Goal: Task Accomplishment & Management: Manage account settings

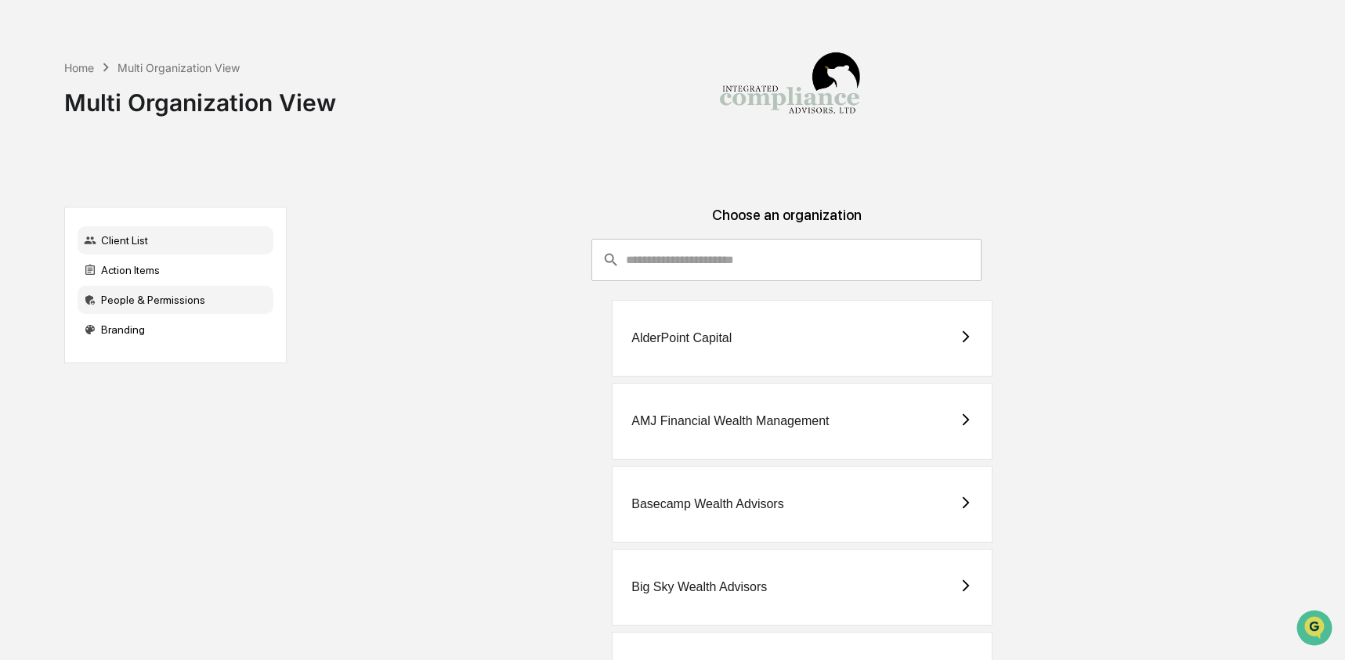
click at [142, 306] on div "People & Permissions" at bounding box center [176, 300] width 196 height 28
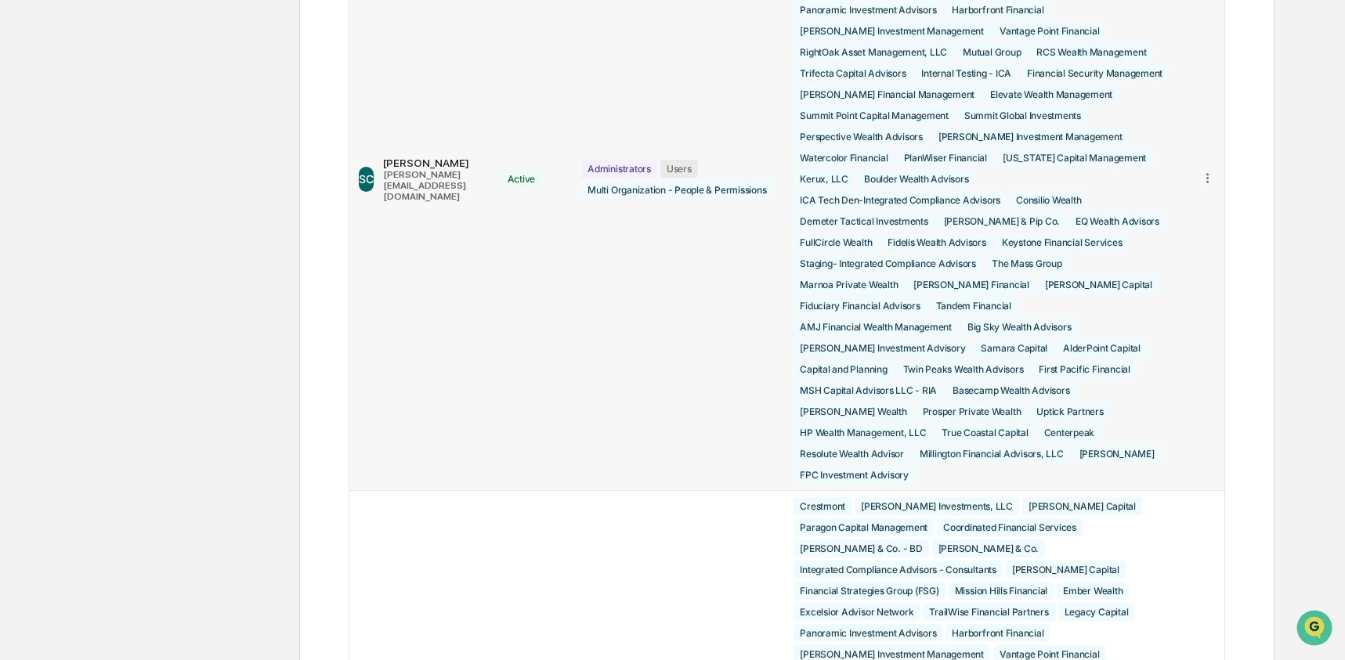
scroll to position [266, 0]
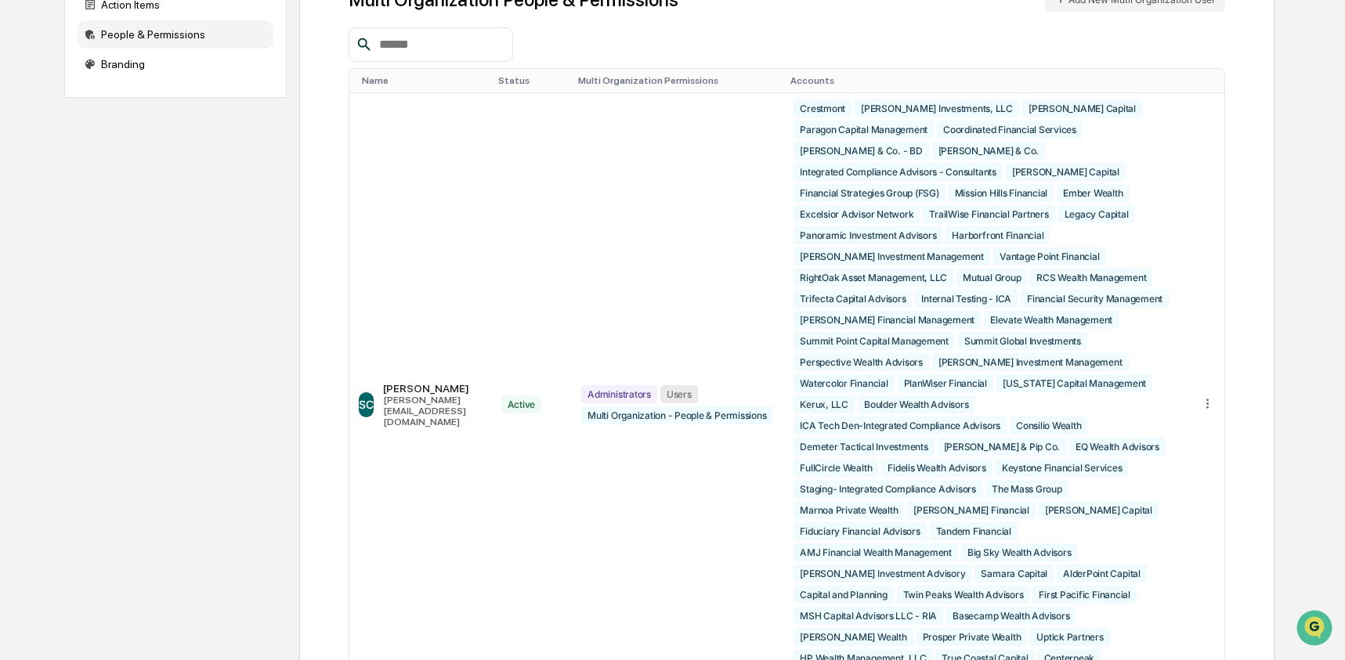
click at [428, 45] on input "text" at bounding box center [439, 44] width 133 height 20
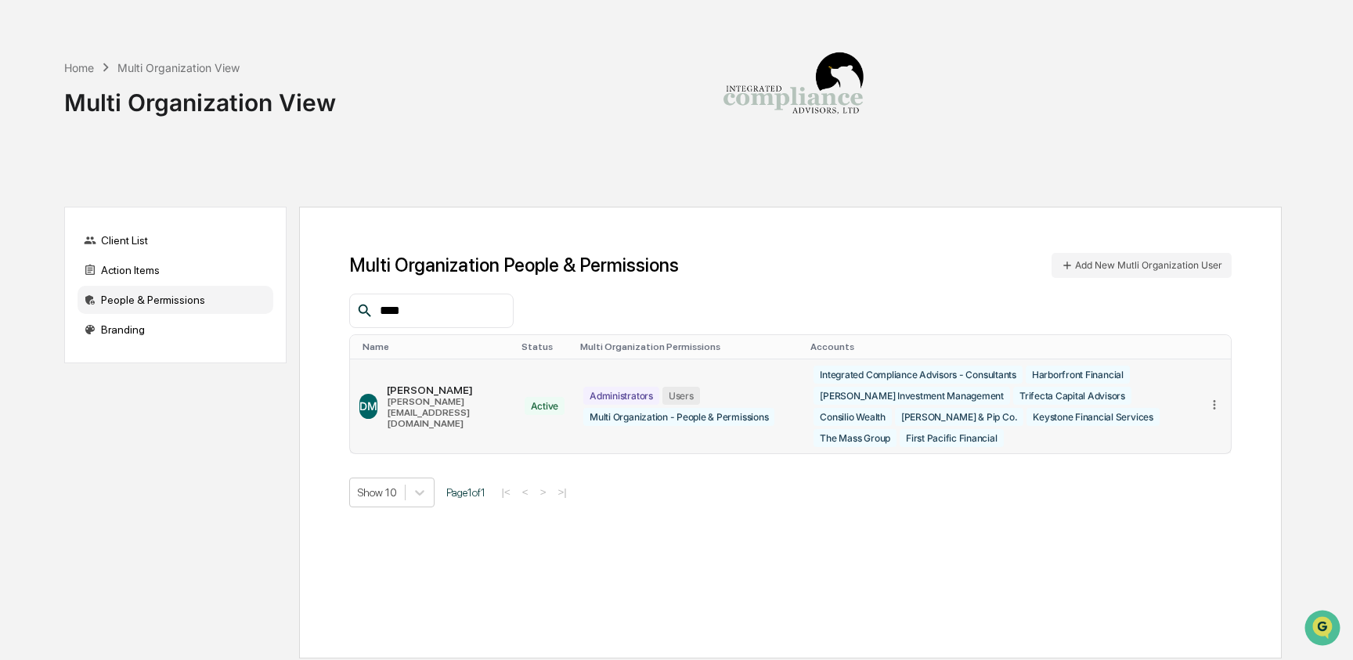
type input "****"
click at [1216, 410] on icon at bounding box center [1215, 405] width 15 height 15
click at [1198, 431] on div "Edit Accounts" at bounding box center [1155, 428] width 110 height 15
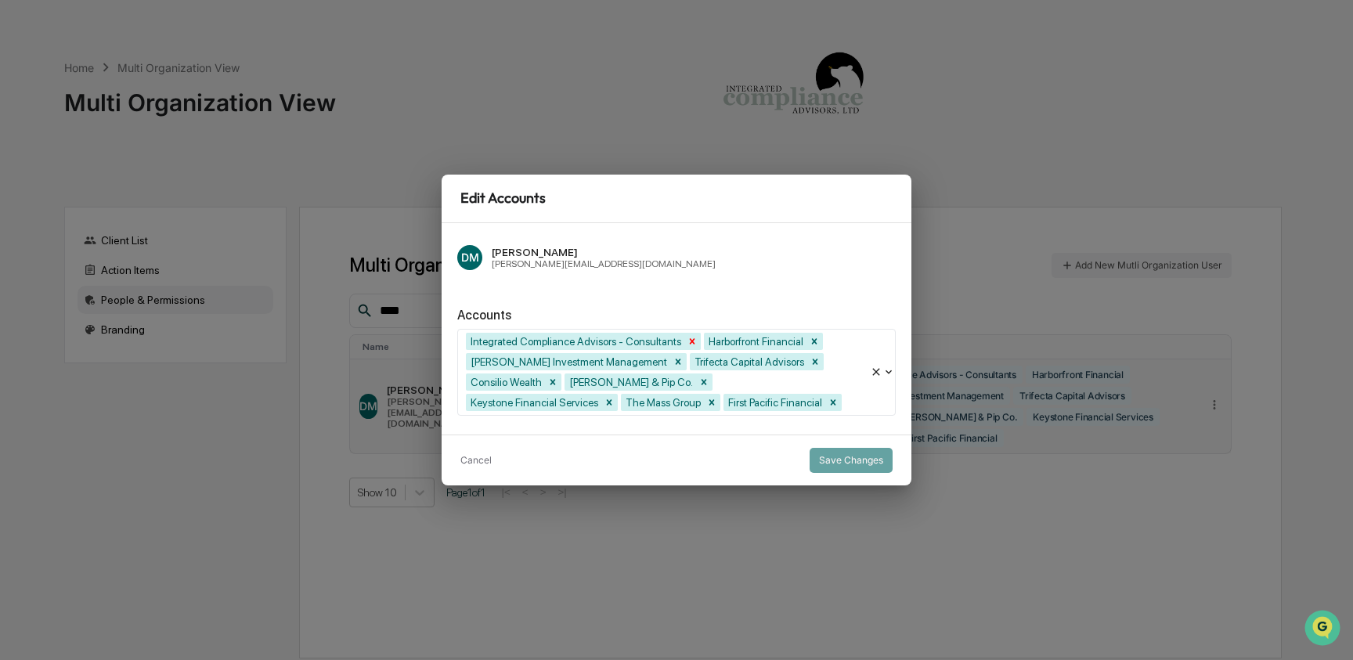
click at [698, 339] on icon "Remove Integrated Compliance Advisors - Consultants" at bounding box center [692, 341] width 11 height 11
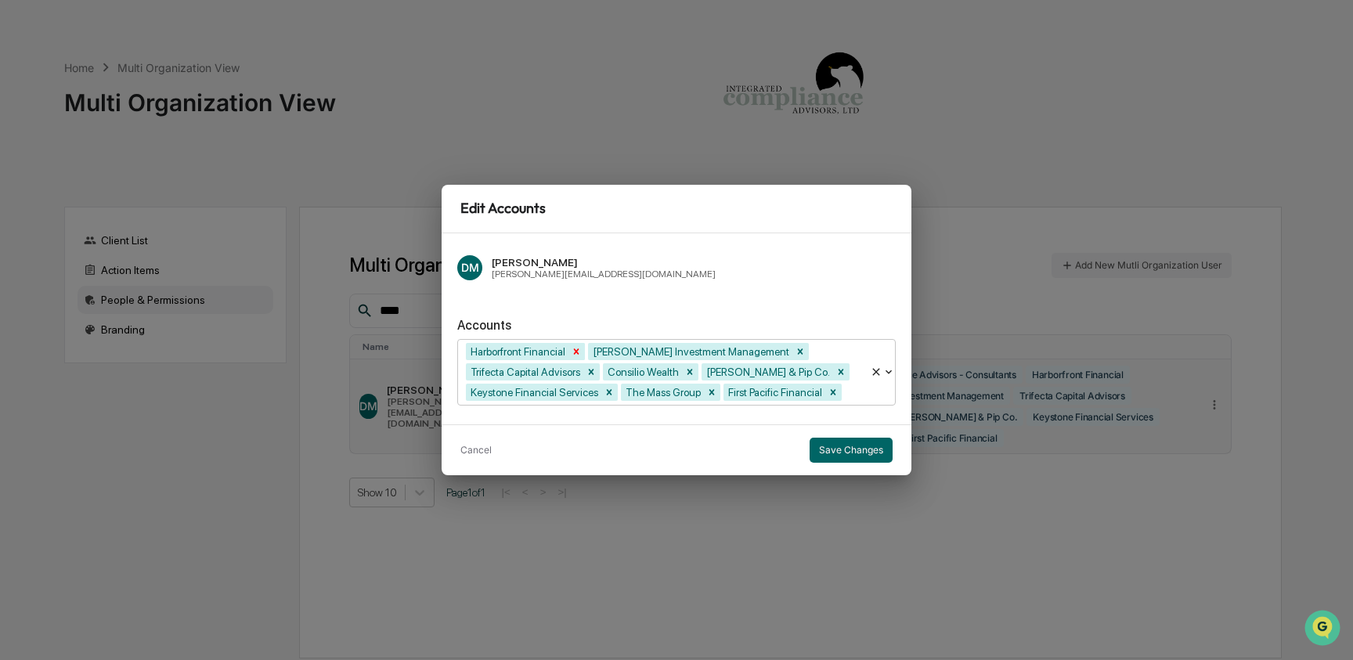
click at [582, 346] on icon "Remove Harborfront Financial" at bounding box center [576, 351] width 11 height 11
click at [676, 349] on icon "Remove Tevis Investment Management" at bounding box center [678, 351] width 5 height 5
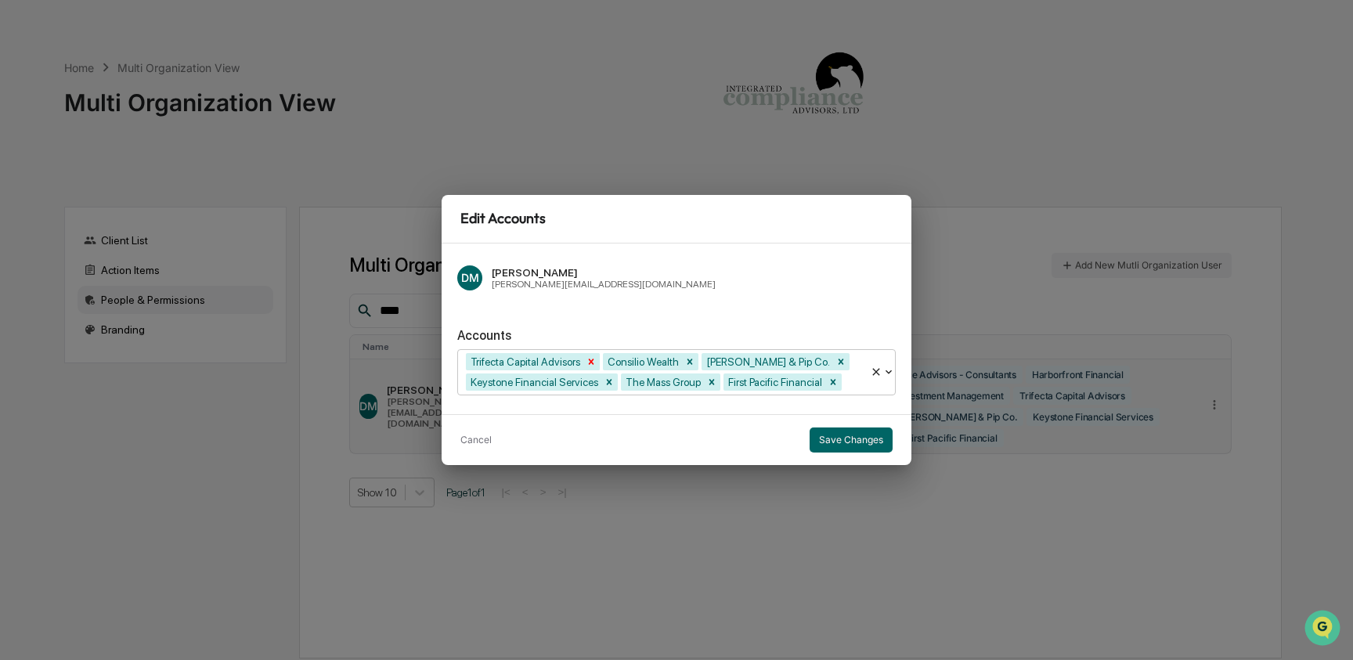
click at [594, 359] on icon "Remove Trifecta Capital Advisors" at bounding box center [591, 361] width 5 height 5
click at [562, 361] on div "Remove Consilio Wealth" at bounding box center [552, 361] width 17 height 17
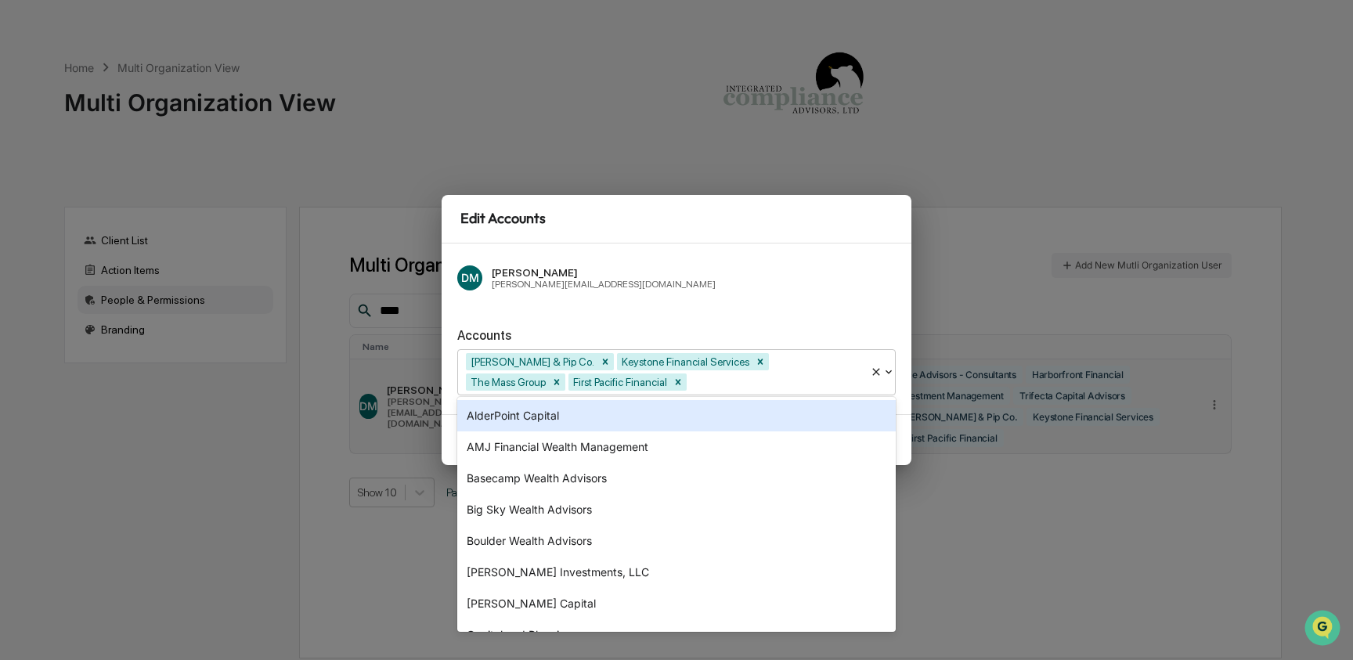
click at [564, 361] on div "[PERSON_NAME] & Pip Co. Keystone Financial Services The Mass Group First Pacifi…" at bounding box center [664, 372] width 412 height 45
click at [600, 360] on icon "Remove Mary & Pip Co." at bounding box center [605, 361] width 11 height 11
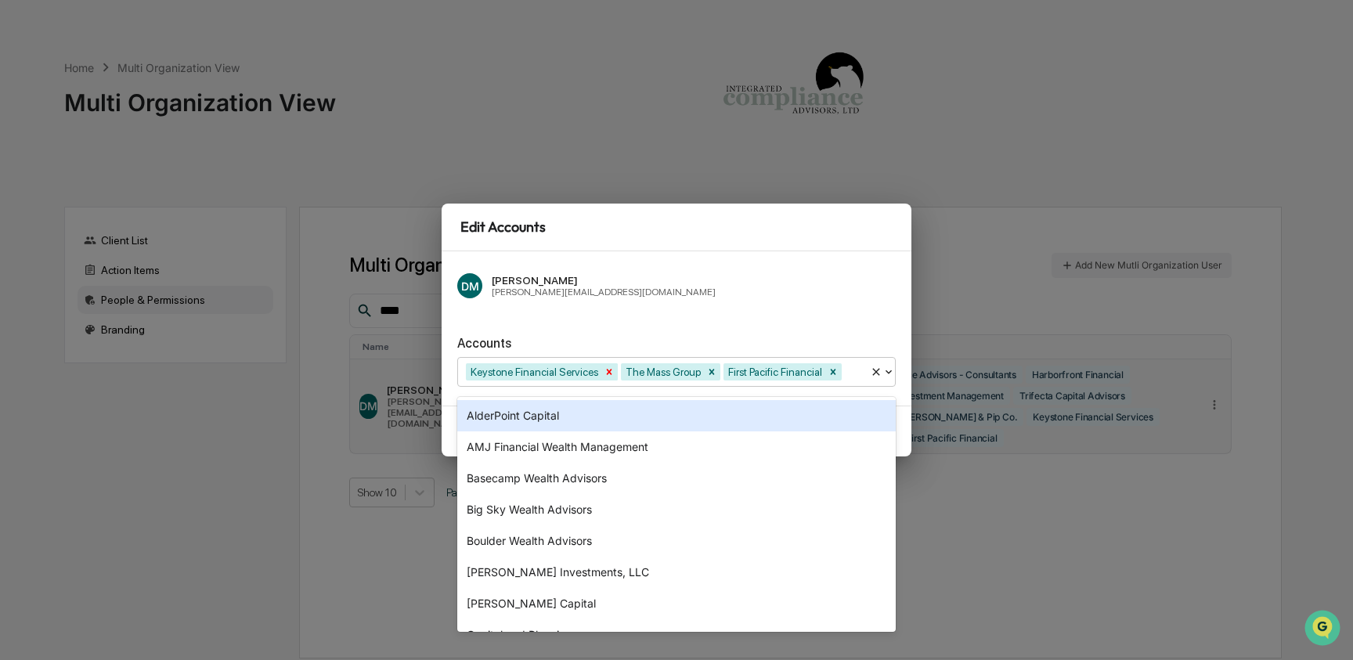
click at [615, 367] on icon "Remove Keystone Financial Services" at bounding box center [609, 372] width 11 height 11
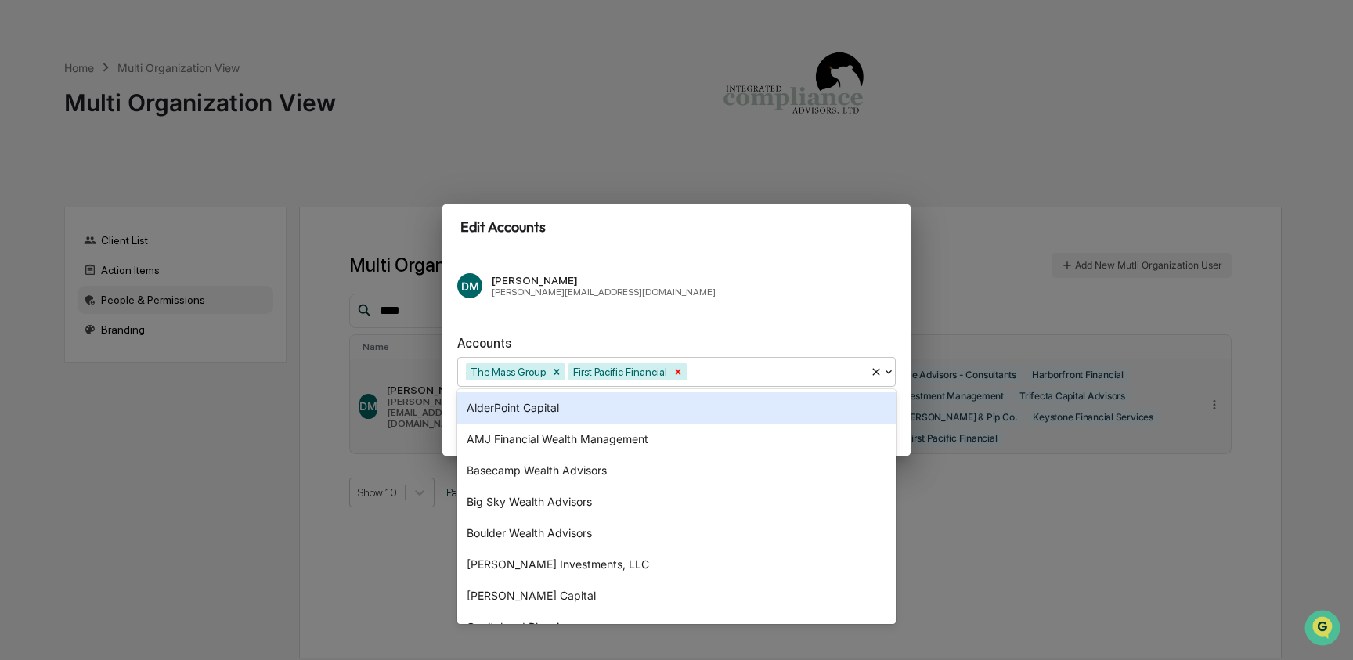
click at [681, 371] on icon "Remove First Pacific Financial" at bounding box center [678, 372] width 5 height 5
click at [562, 371] on icon "Remove The Mass Group" at bounding box center [556, 372] width 11 height 11
type input "***"
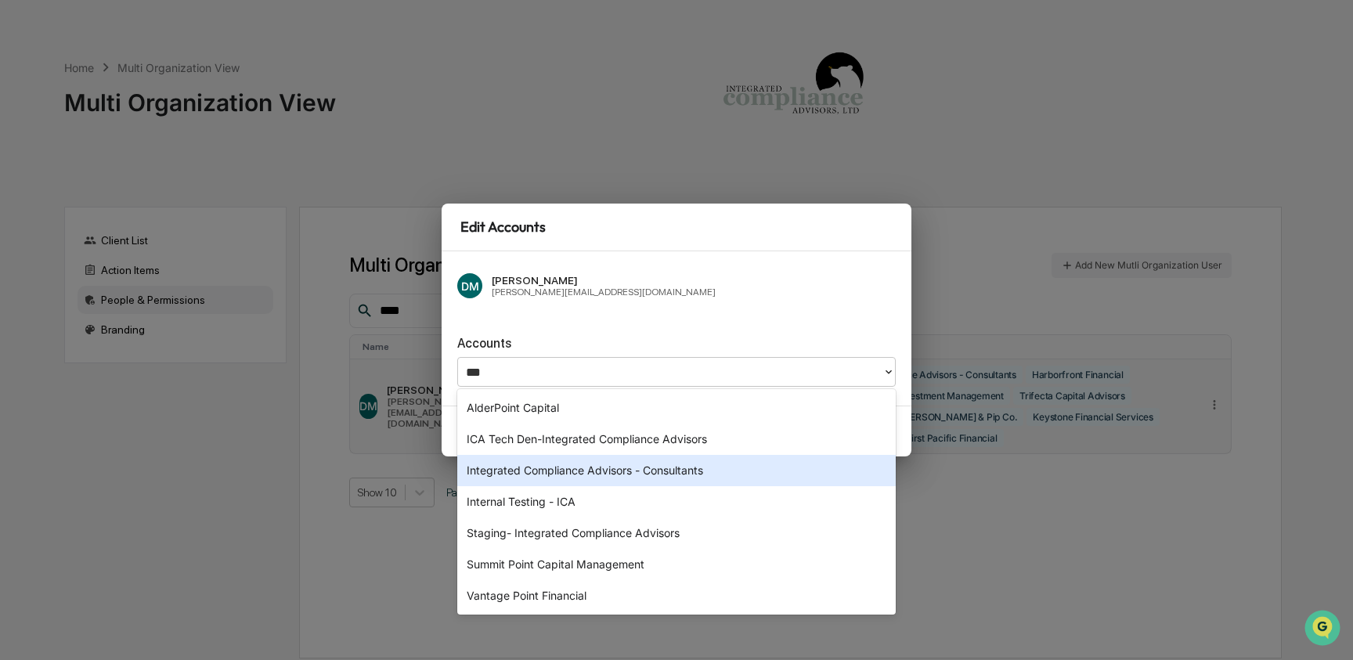
click at [582, 476] on div "Integrated Compliance Advisors - Consultants" at bounding box center [676, 470] width 439 height 31
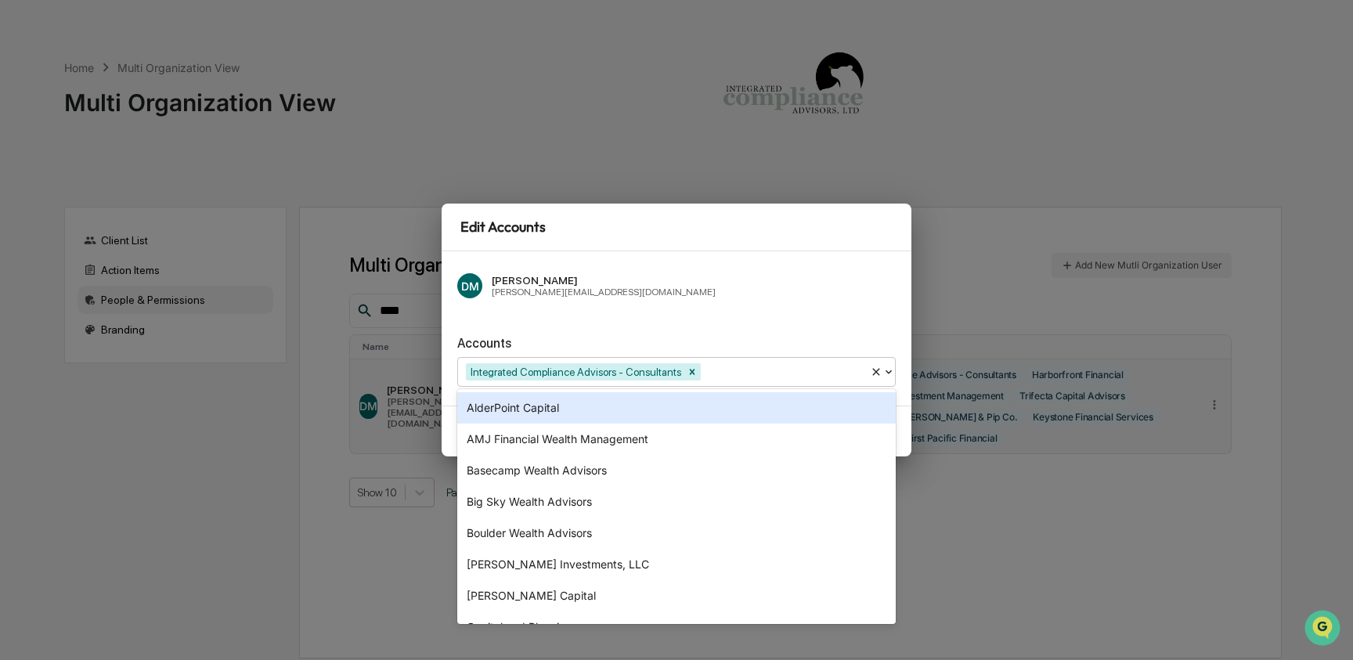
click at [678, 324] on div "Accounts option Integrated Compliance Advisors - Consultants, selected. AlderPo…" at bounding box center [676, 354] width 439 height 63
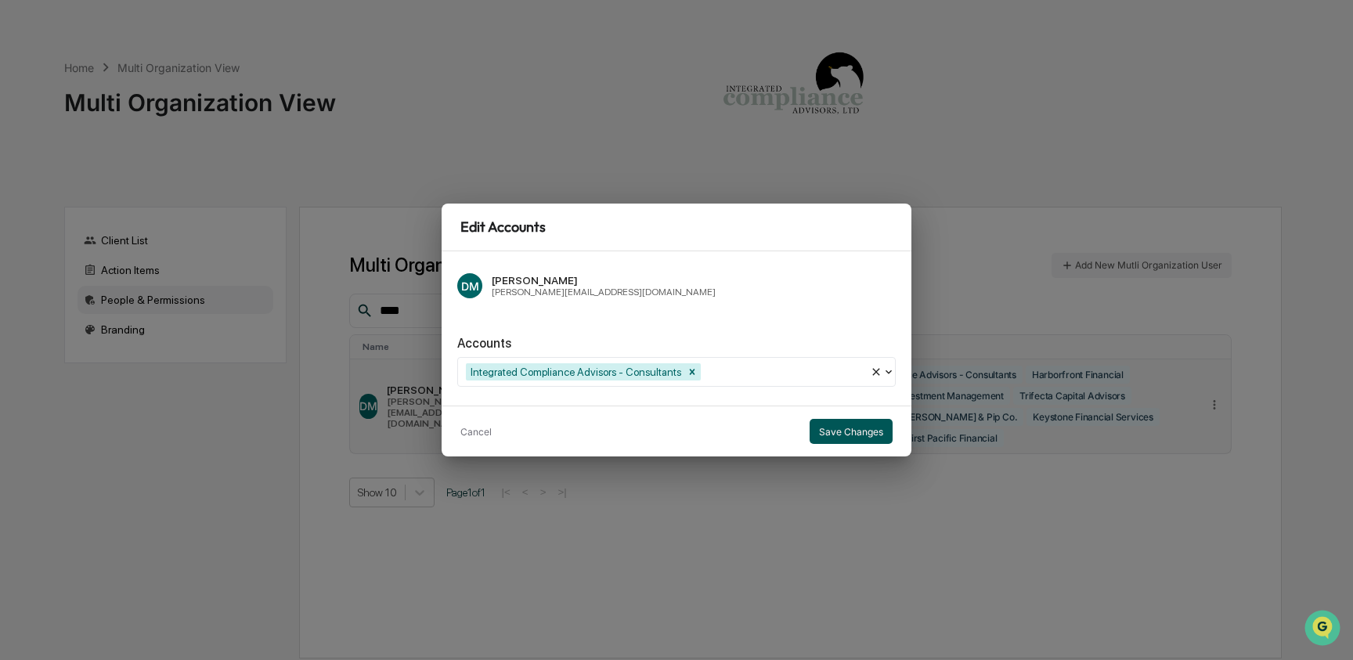
click at [862, 433] on button "Save Changes" at bounding box center [851, 431] width 83 height 25
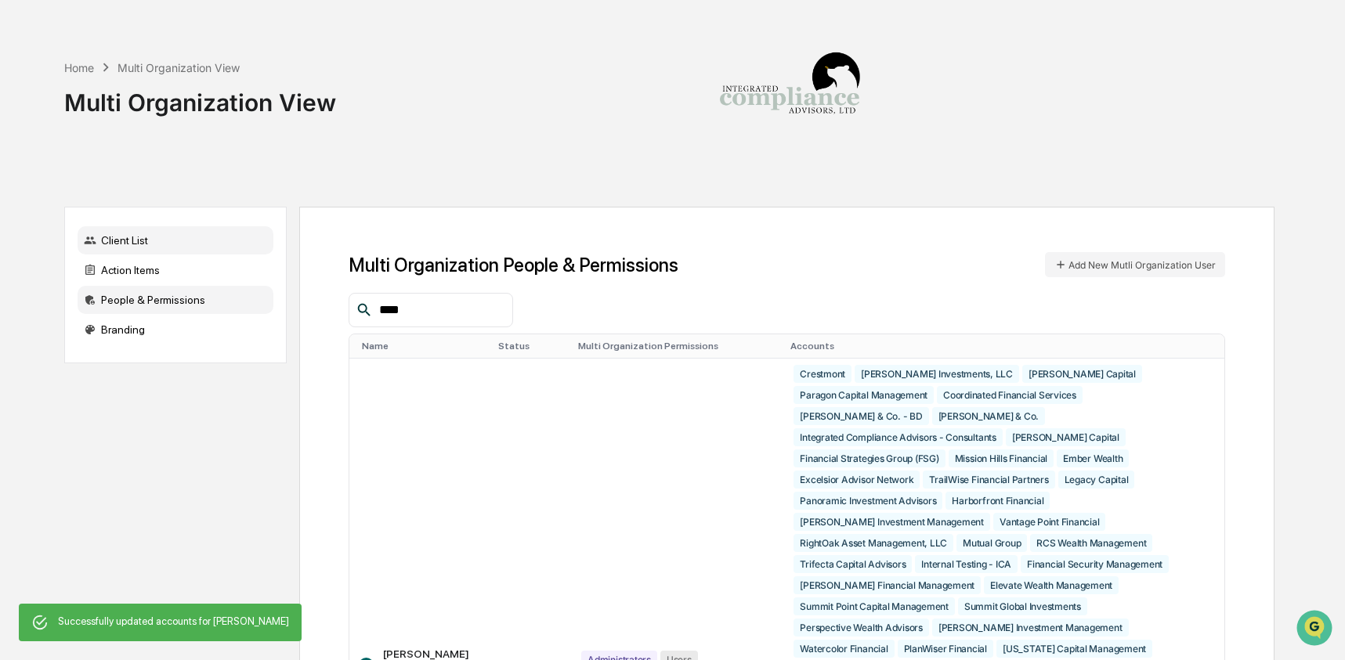
click at [128, 241] on div "Client List" at bounding box center [176, 240] width 196 height 28
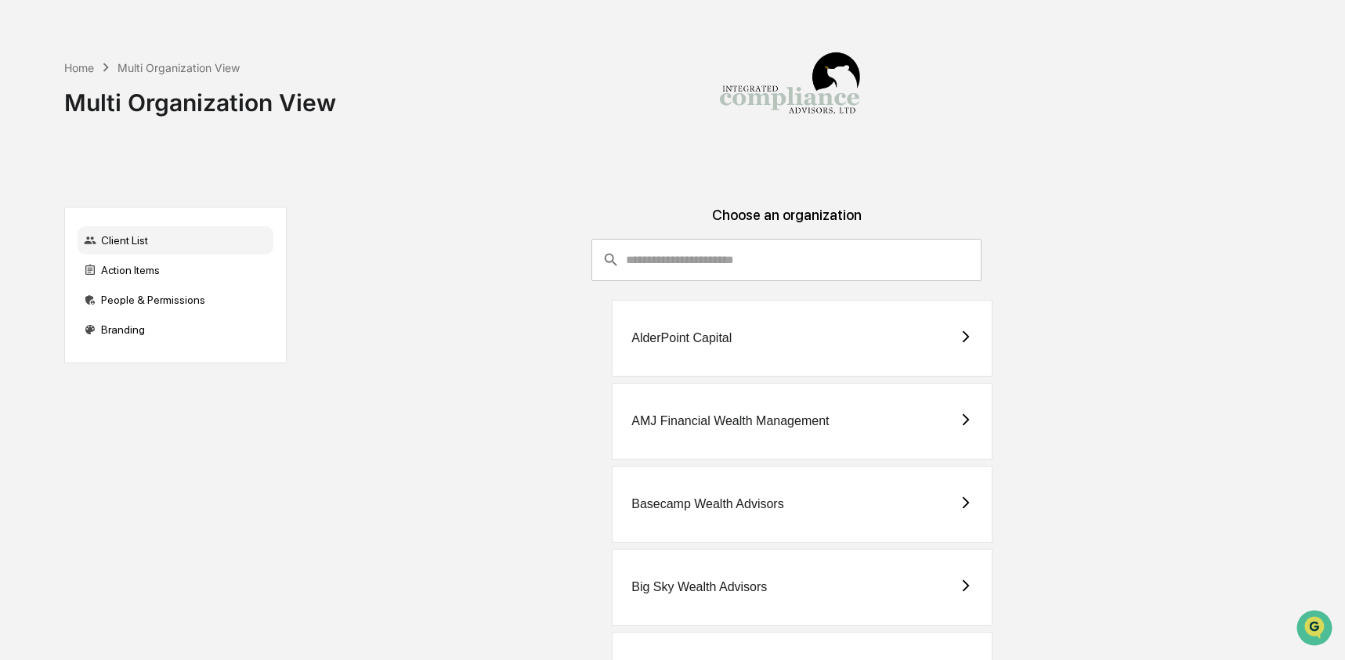
click at [696, 266] on input "consultant-dashboard__filter-organizations-search-bar" at bounding box center [804, 260] width 356 height 42
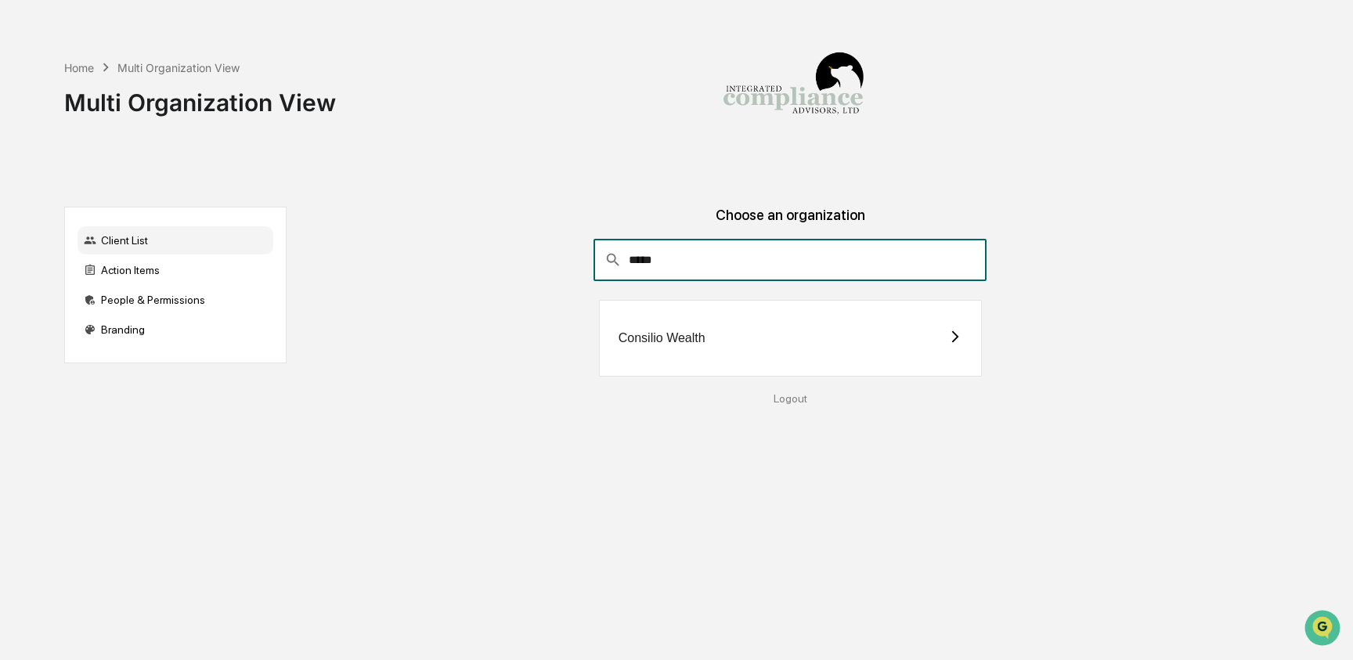
type input "*****"
click at [652, 345] on div "Consilio Wealth" at bounding box center [662, 338] width 87 height 14
